Goal: Task Accomplishment & Management: Use online tool/utility

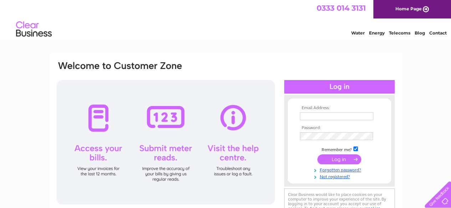
type input "xlhairdesign@live.co.uk"
click at [325, 161] on input "submit" at bounding box center [339, 160] width 44 height 10
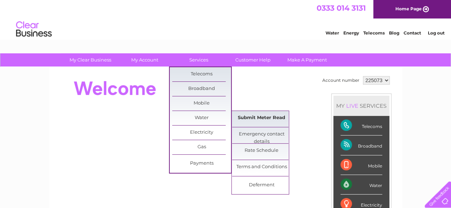
click at [259, 118] on link "Submit Meter Read" at bounding box center [261, 118] width 59 height 14
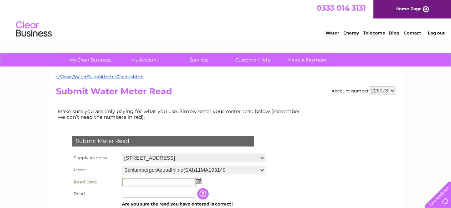
click at [132, 182] on input "text" at bounding box center [159, 182] width 74 height 9
click at [199, 180] on img at bounding box center [197, 181] width 5 height 6
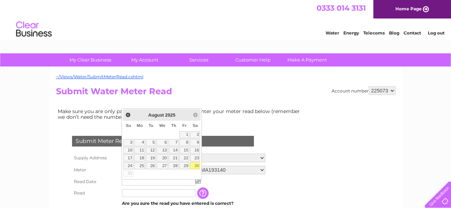
click at [198, 164] on link "30" at bounding box center [195, 165] width 10 height 7
type input "2025/08/30"
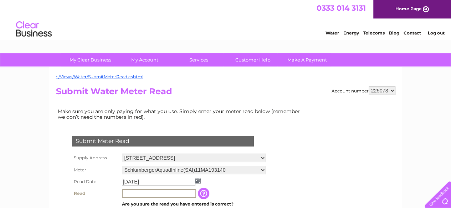
click at [144, 193] on input "text" at bounding box center [159, 194] width 74 height 9
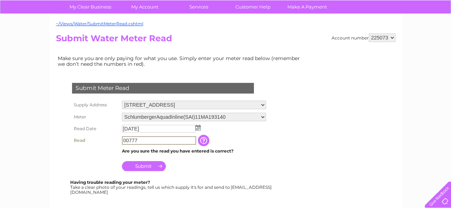
scroll to position [60, 0]
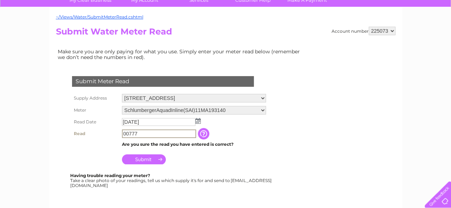
type input "00777"
click at [151, 157] on input "Submit" at bounding box center [144, 159] width 44 height 10
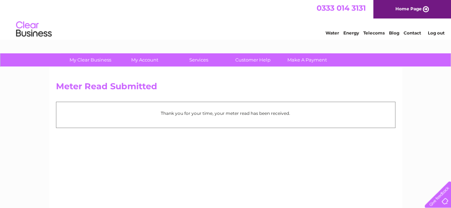
click at [437, 32] on link "Log out" at bounding box center [435, 32] width 17 height 5
